Goal: Task Accomplishment & Management: Complete application form

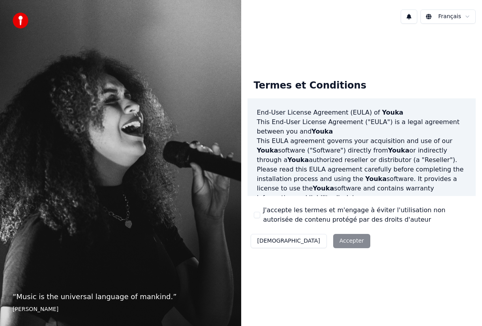
click at [305, 240] on div "Décliner Accepter" at bounding box center [311, 241] width 126 height 21
click at [320, 239] on div "Décliner Accepter" at bounding box center [311, 241] width 126 height 21
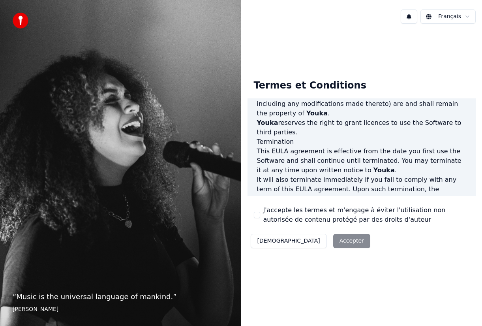
scroll to position [604, 0]
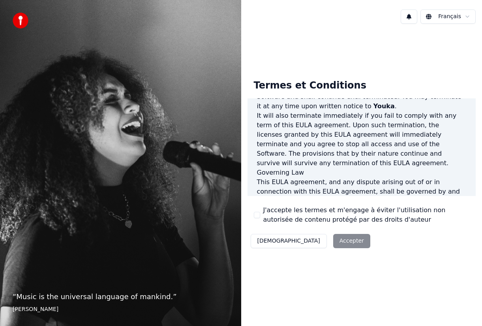
click at [306, 239] on div "Décliner Accepter" at bounding box center [311, 241] width 126 height 21
click at [258, 213] on button "J'accepte les termes et m'engage à éviter l'utilisation non autorisée de conten…" at bounding box center [257, 215] width 6 height 6
click at [333, 245] on button "Accepter" at bounding box center [351, 241] width 37 height 14
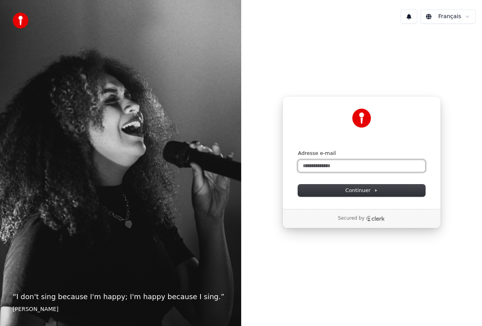
click at [308, 163] on input "Adresse e-mail" at bounding box center [361, 166] width 127 height 12
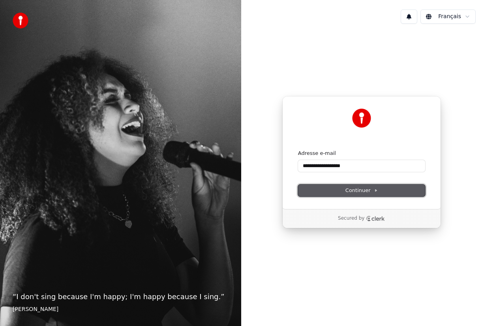
click at [371, 189] on span "Continuer" at bounding box center [362, 190] width 32 height 7
type input "**********"
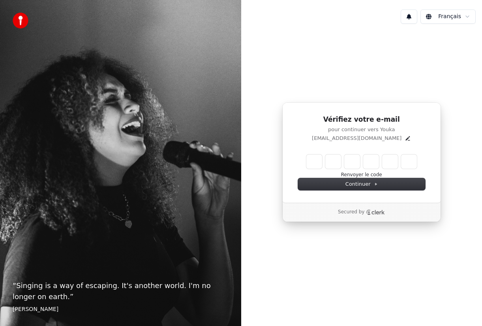
click at [321, 162] on input "Enter verification code" at bounding box center [362, 161] width 111 height 14
type input "******"
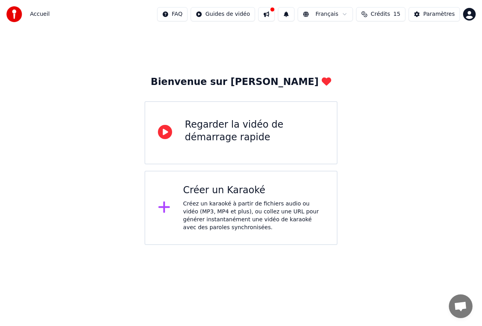
click at [166, 135] on icon at bounding box center [165, 132] width 14 height 14
